Goal: Task Accomplishment & Management: Use online tool/utility

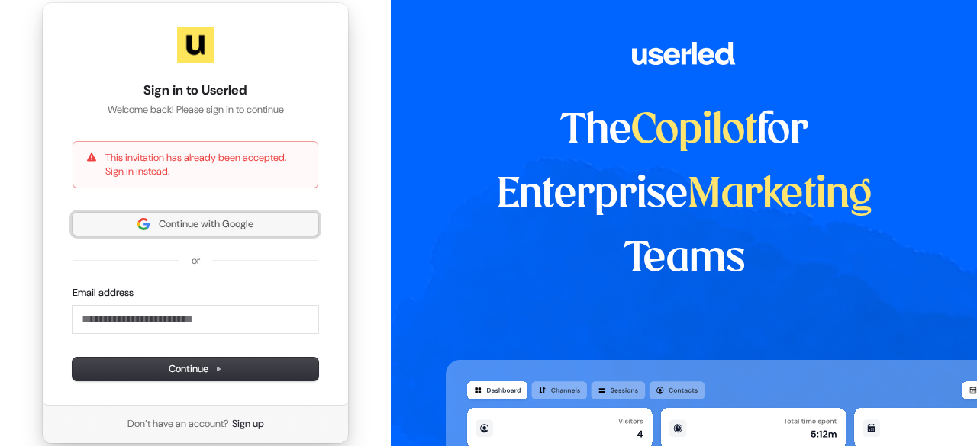
click at [262, 218] on span "Continue with Google" at bounding box center [195, 224] width 227 height 14
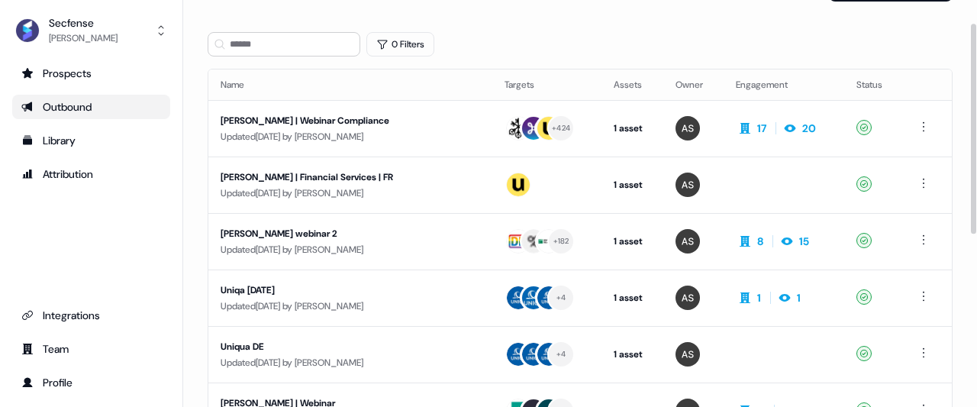
scroll to position [76, 0]
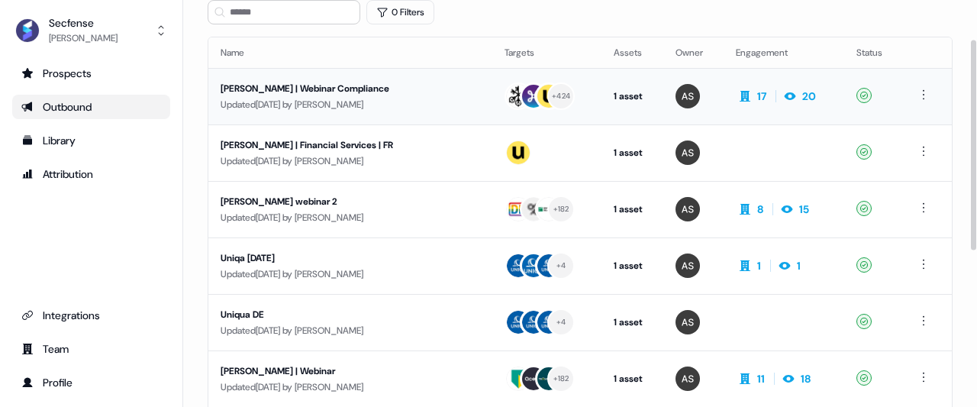
click at [743, 82] on td "17 20" at bounding box center [783, 96] width 121 height 56
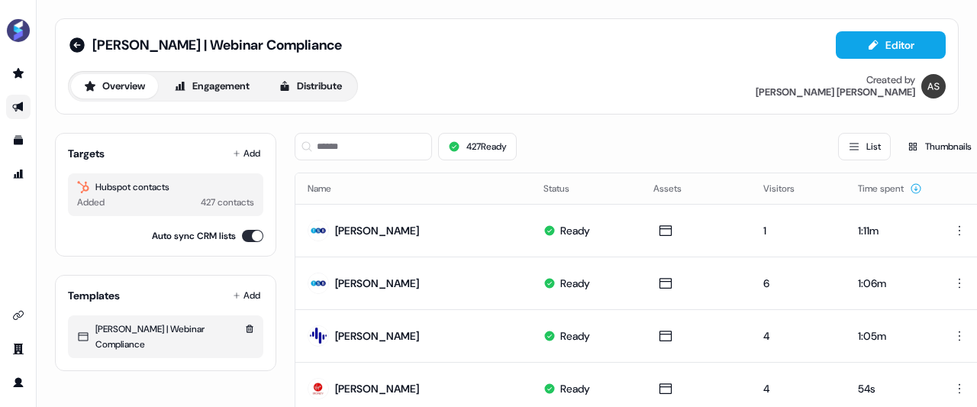
click at [130, 327] on div "[PERSON_NAME] | Webinar Compliance" at bounding box center [165, 336] width 177 height 31
click at [142, 327] on div "[PERSON_NAME] | Webinar Compliance" at bounding box center [165, 336] width 177 height 31
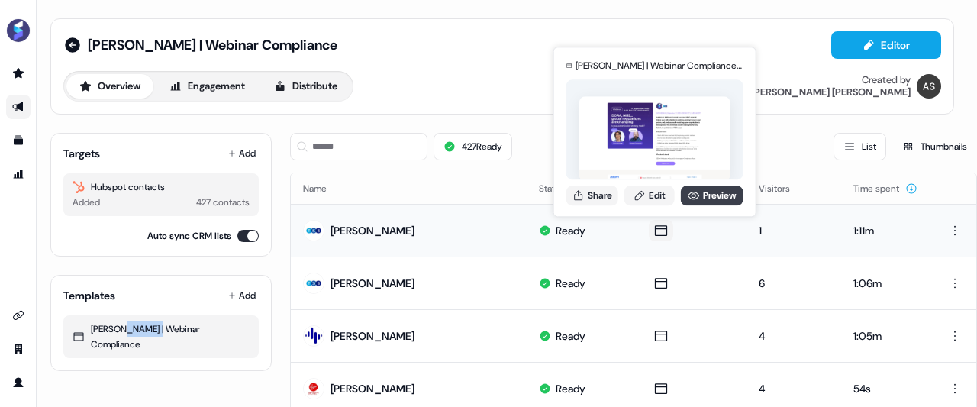
click at [700, 198] on link "Preview" at bounding box center [712, 195] width 63 height 20
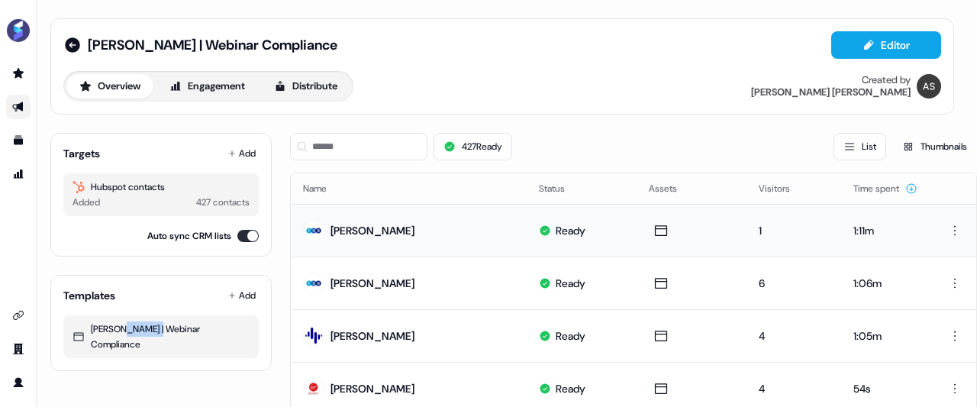
click at [780, 233] on div "1" at bounding box center [793, 230] width 70 height 15
click at [334, 82] on button "Distribute" at bounding box center [305, 86] width 89 height 24
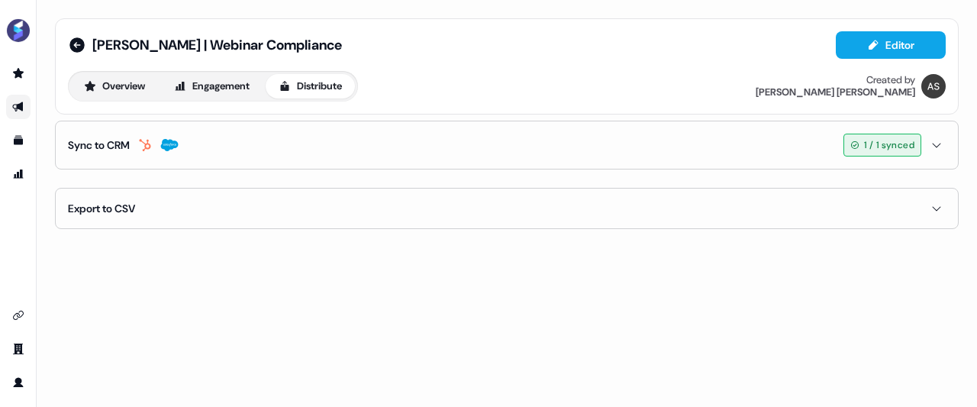
click at [611, 121] on button "Sync to CRM 1 / 1 synced" at bounding box center [507, 144] width 878 height 47
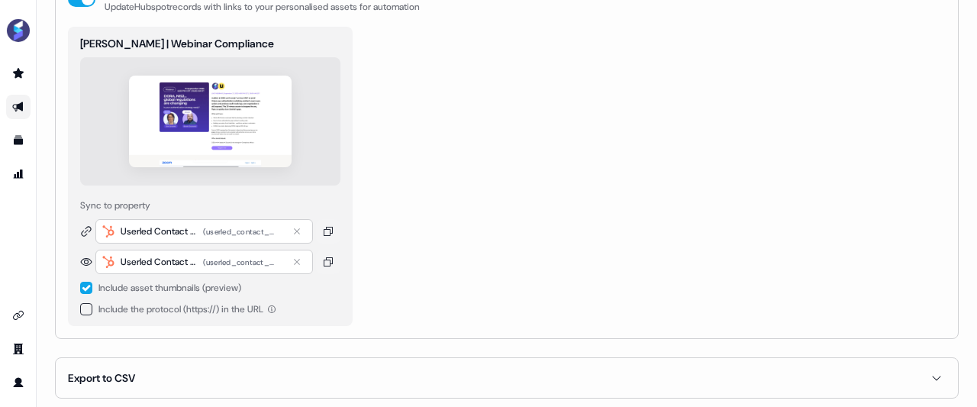
scroll to position [192, 0]
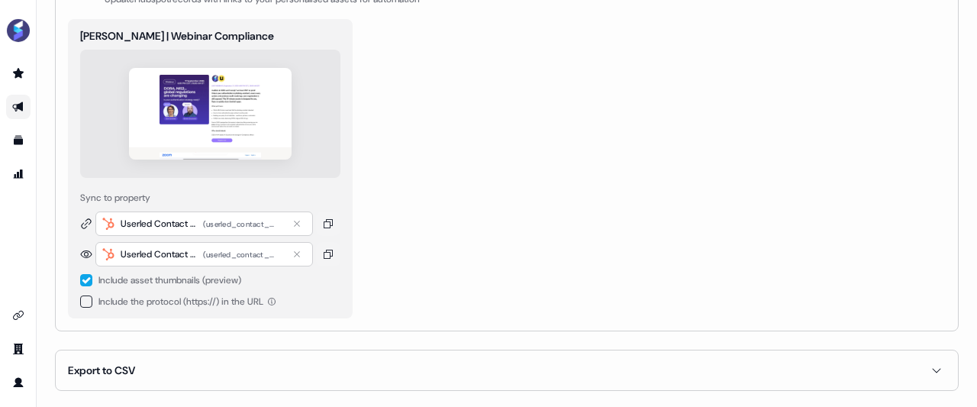
click at [481, 247] on div "[PERSON_NAME] | Webinar Compliance Sync to property Userled Contact URL ( userl…" at bounding box center [507, 168] width 878 height 299
click at [526, 359] on button "Export to CSV" at bounding box center [507, 370] width 878 height 40
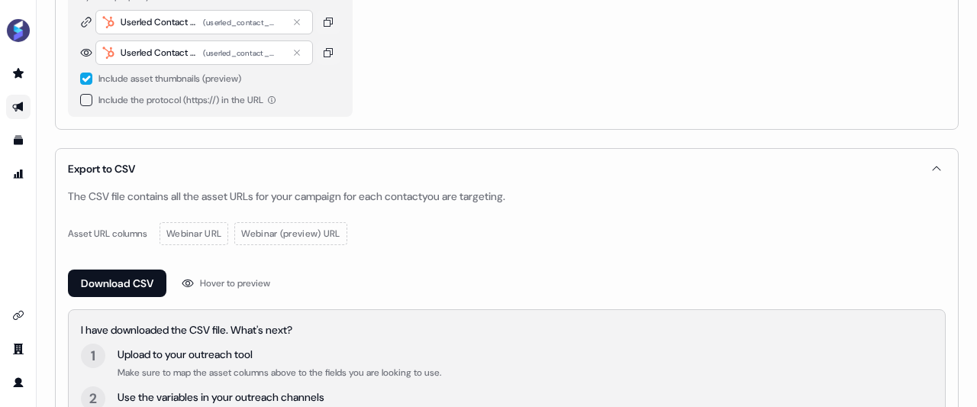
scroll to position [374, 0]
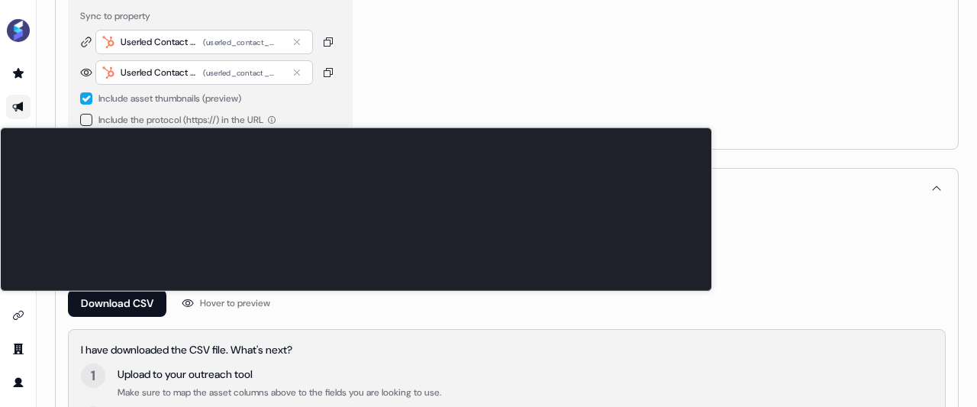
click at [232, 303] on div "Hover to preview" at bounding box center [235, 302] width 70 height 15
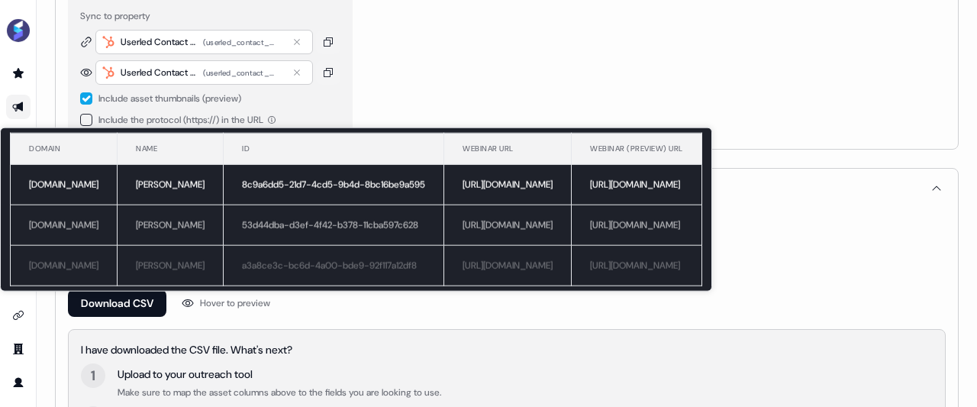
click at [238, 297] on div "Hover to preview" at bounding box center [235, 302] width 70 height 15
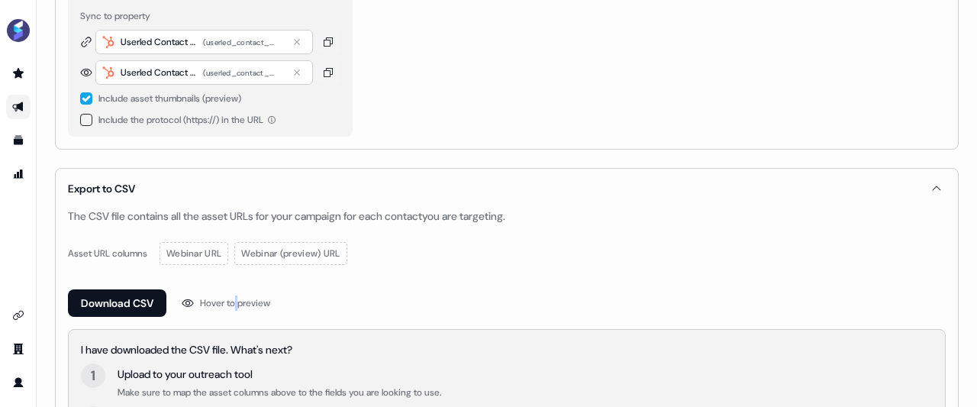
click at [238, 297] on div "Hover to preview" at bounding box center [235, 302] width 70 height 15
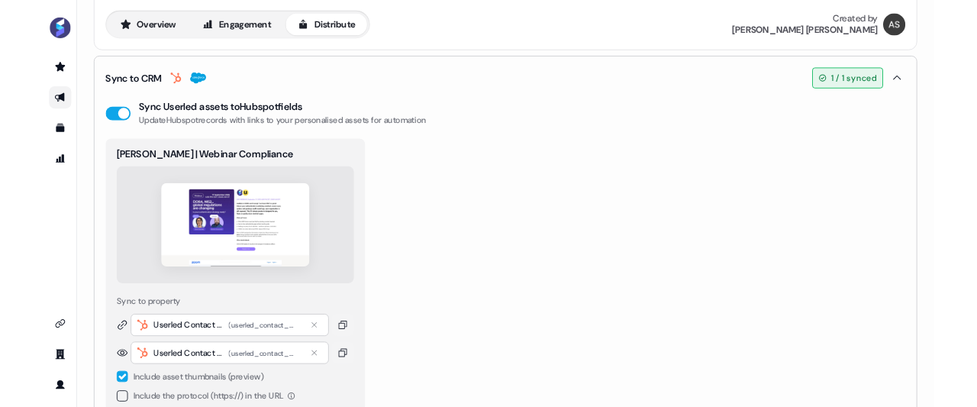
scroll to position [0, 0]
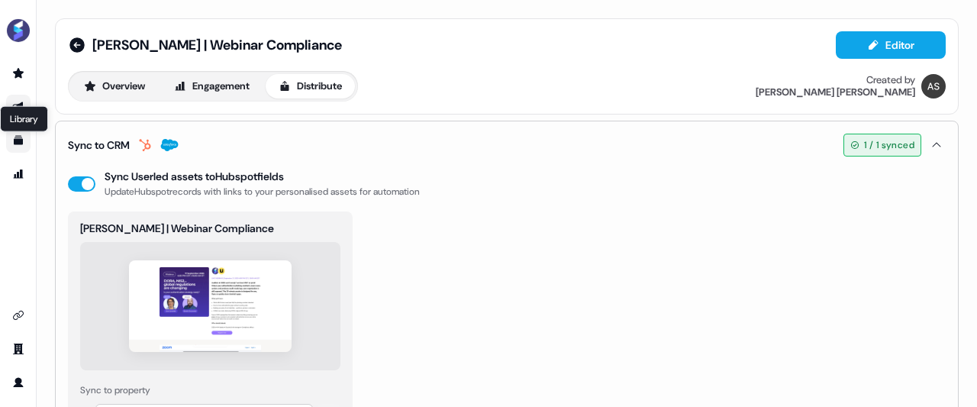
click at [22, 146] on icon "Go to templates" at bounding box center [18, 140] width 12 height 12
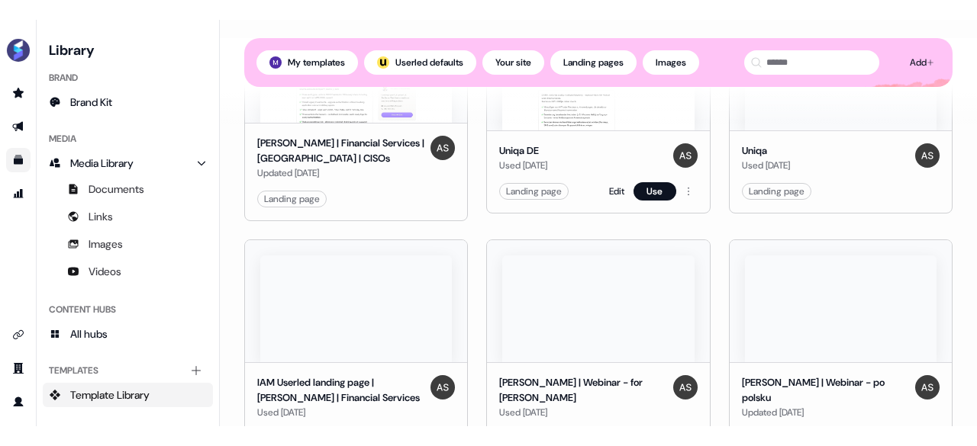
scroll to position [610, 0]
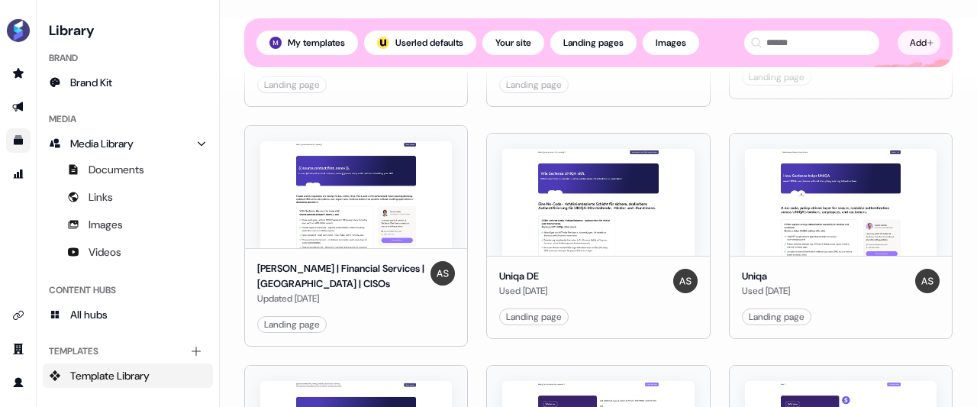
click at [916, 40] on html "For the best experience switch devices to a bigger screen. Go to [DOMAIN_NAME] …" at bounding box center [488, 203] width 977 height 407
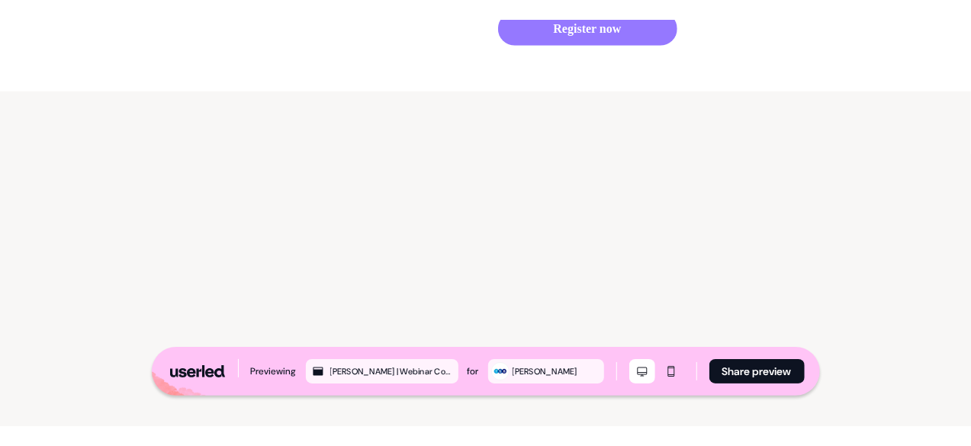
scroll to position [763, 0]
